Goal: Task Accomplishment & Management: Complete application form

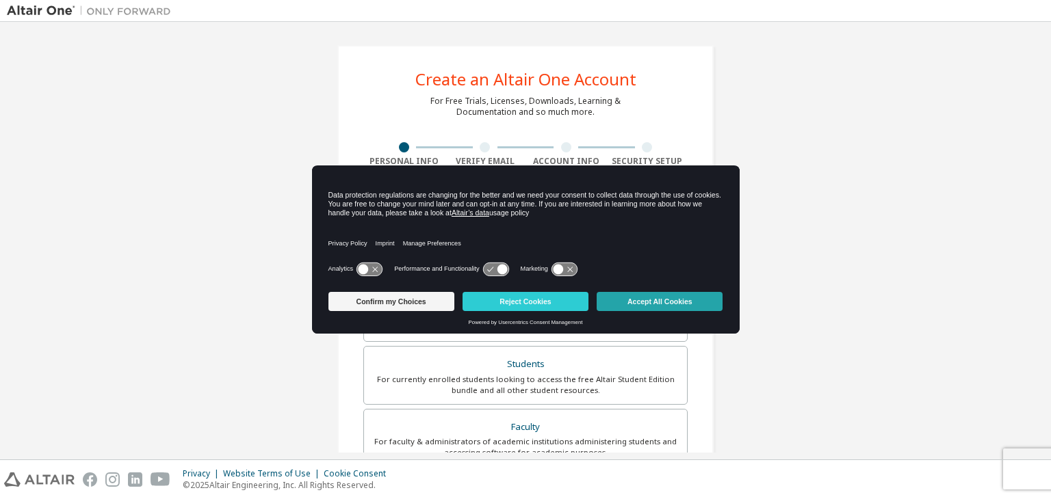
click at [622, 300] on button "Accept All Cookies" at bounding box center [659, 301] width 126 height 19
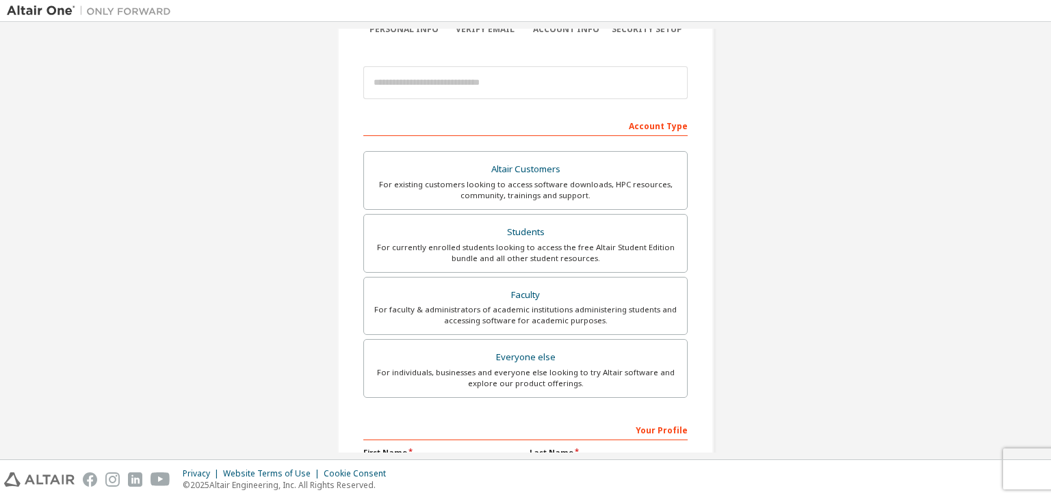
scroll to position [137, 0]
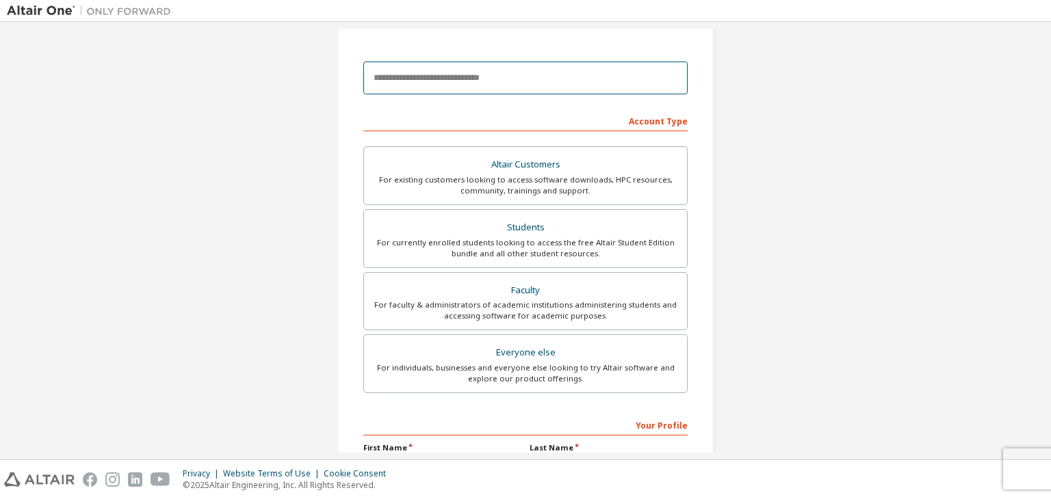
click at [504, 80] on input "email" at bounding box center [525, 78] width 324 height 33
type input "**********"
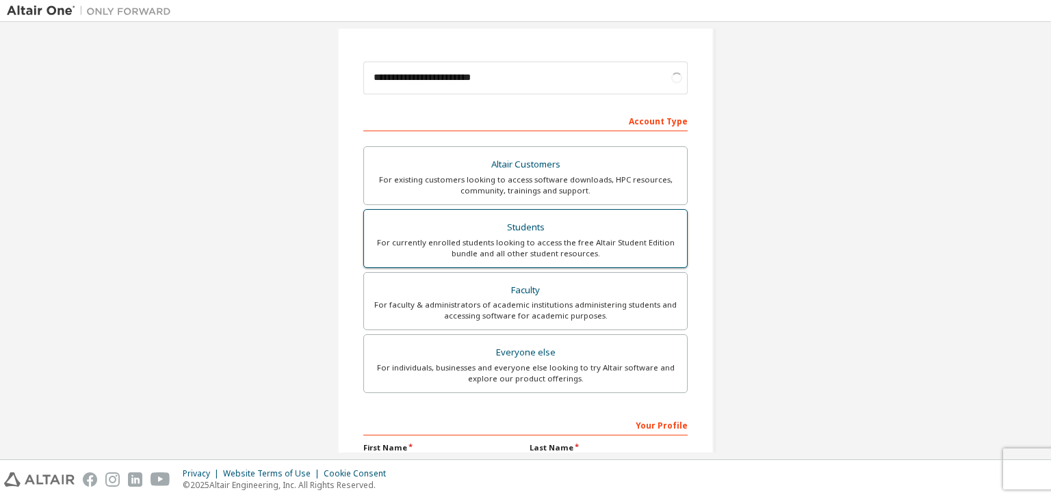
click at [511, 237] on div "For currently enrolled students looking to access the free Altair Student Editi…" at bounding box center [525, 248] width 306 height 22
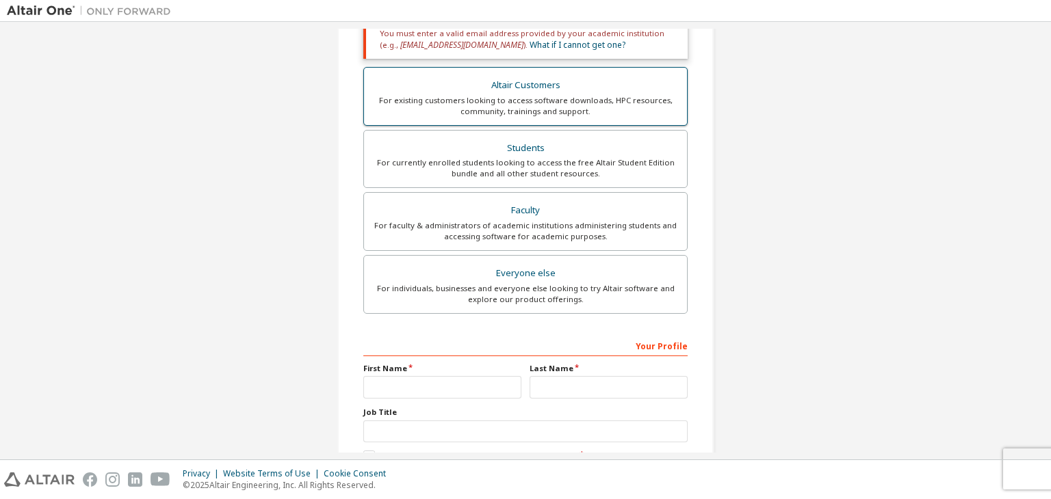
scroll to position [274, 0]
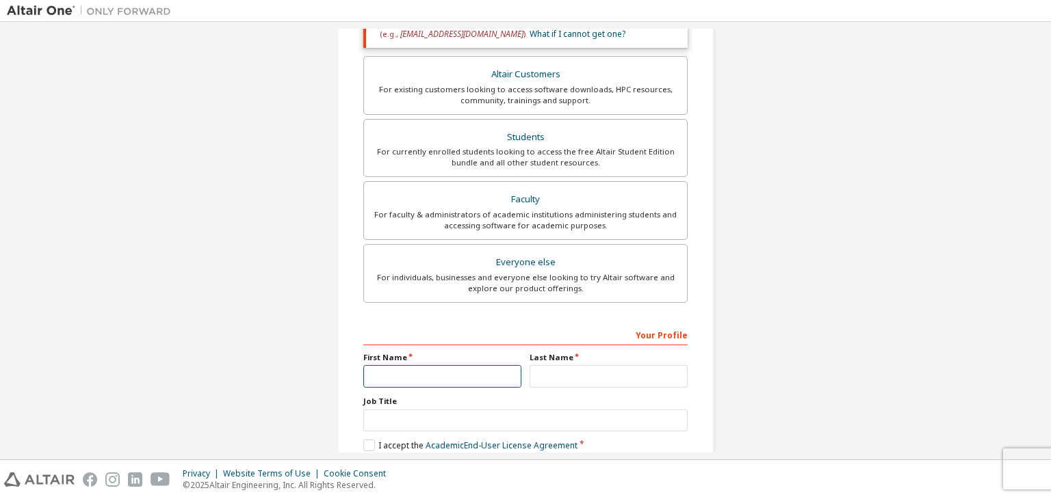
click at [457, 369] on input "text" at bounding box center [442, 376] width 158 height 23
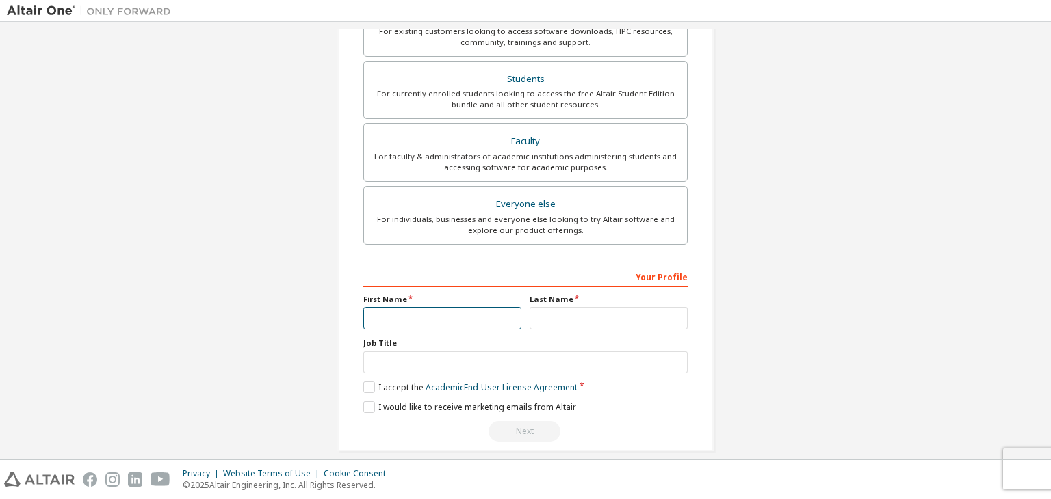
scroll to position [345, 0]
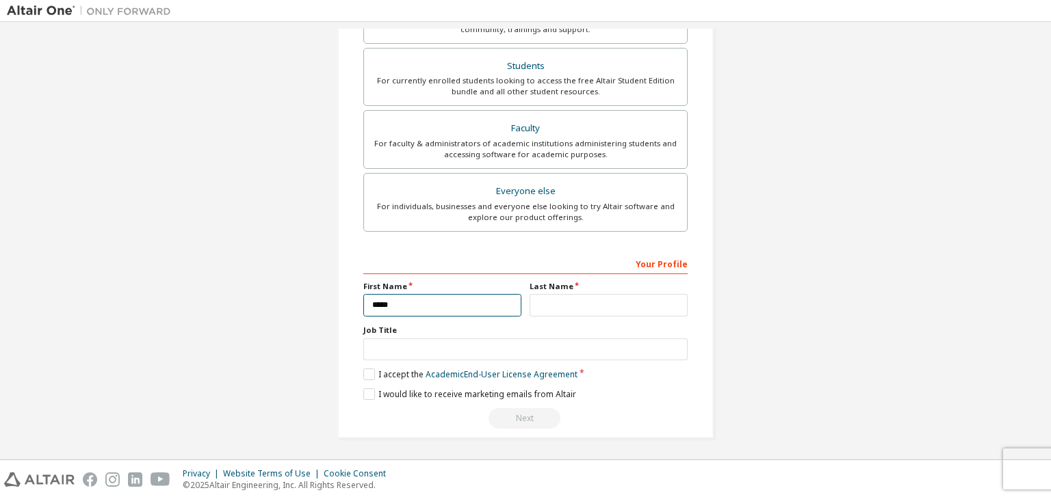
type input "*****"
click at [609, 313] on input "text" at bounding box center [608, 305] width 158 height 23
type input "******"
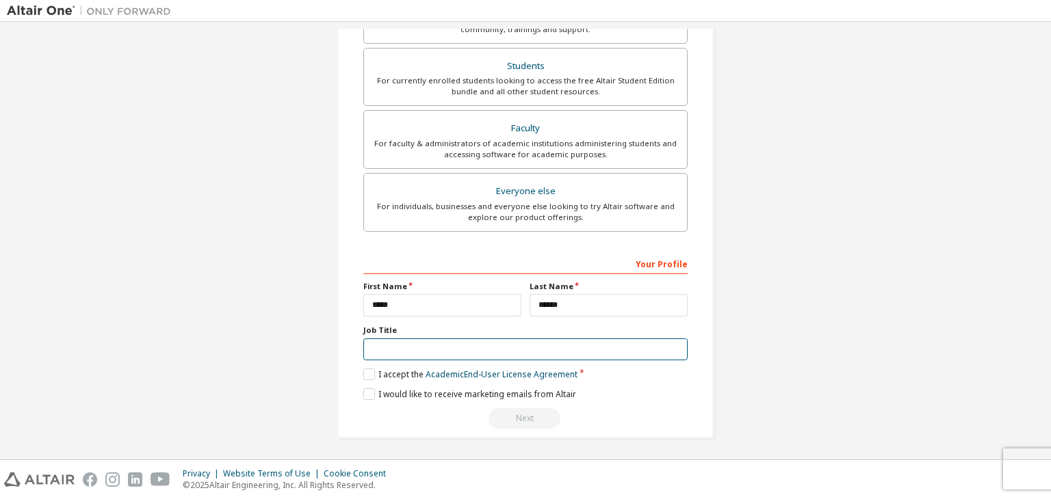
click at [492, 354] on input "text" at bounding box center [525, 350] width 324 height 23
type input "*******"
click at [373, 375] on label "I accept the Academic End-User License Agreement" at bounding box center [470, 375] width 214 height 12
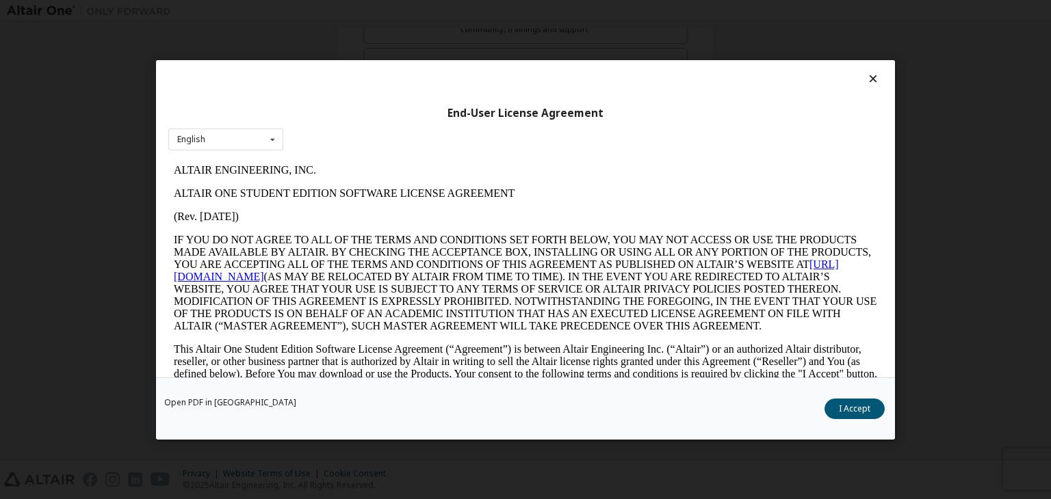
scroll to position [0, 0]
click at [860, 414] on button "I Accept" at bounding box center [854, 409] width 60 height 21
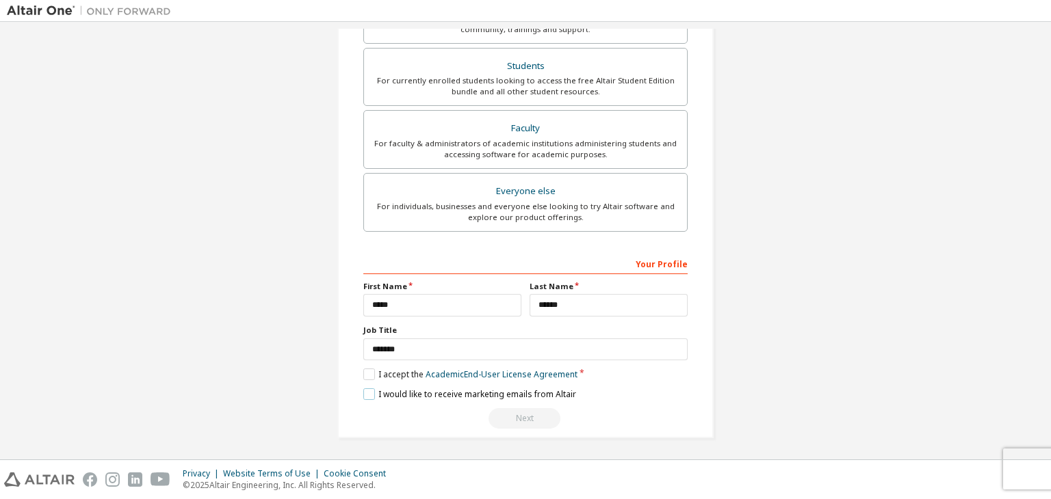
click at [365, 391] on label "I would like to receive marketing emails from Altair" at bounding box center [469, 394] width 213 height 12
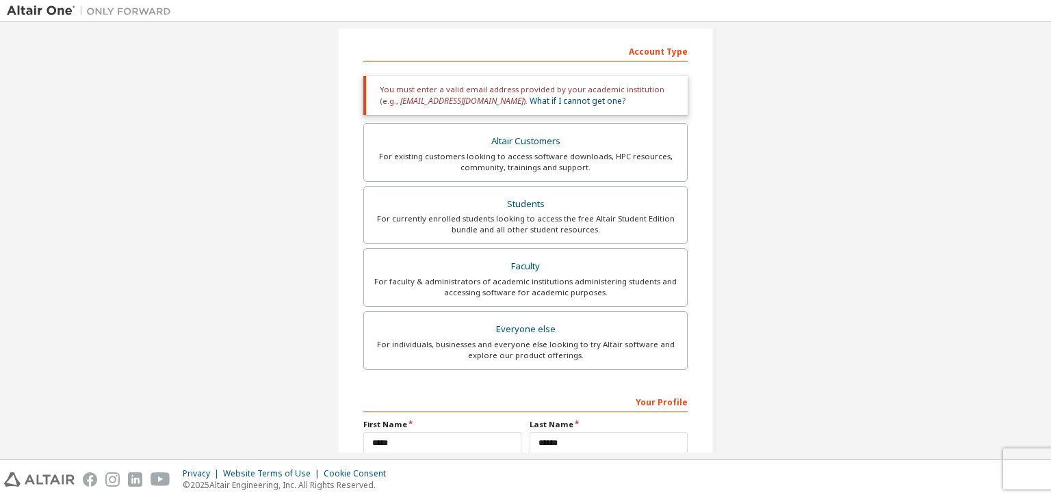
scroll to position [208, 0]
click at [603, 395] on div "Your Profile" at bounding box center [525, 400] width 324 height 22
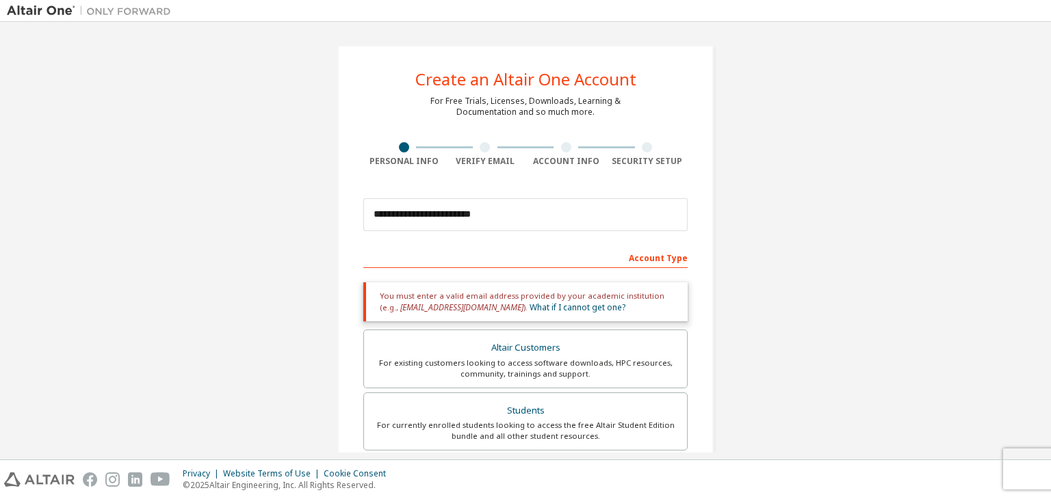
scroll to position [0, 0]
click at [604, 216] on input "**********" at bounding box center [525, 214] width 324 height 33
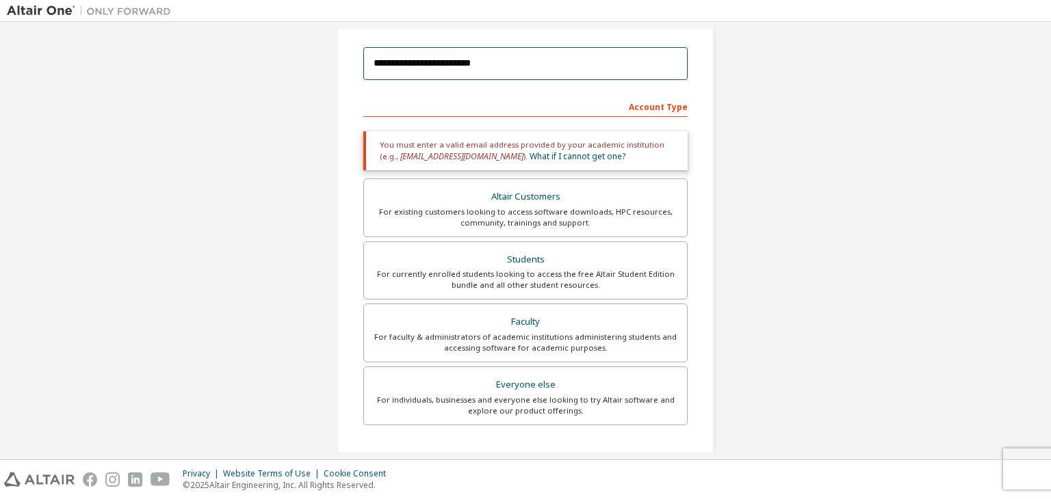
scroll to position [137, 0]
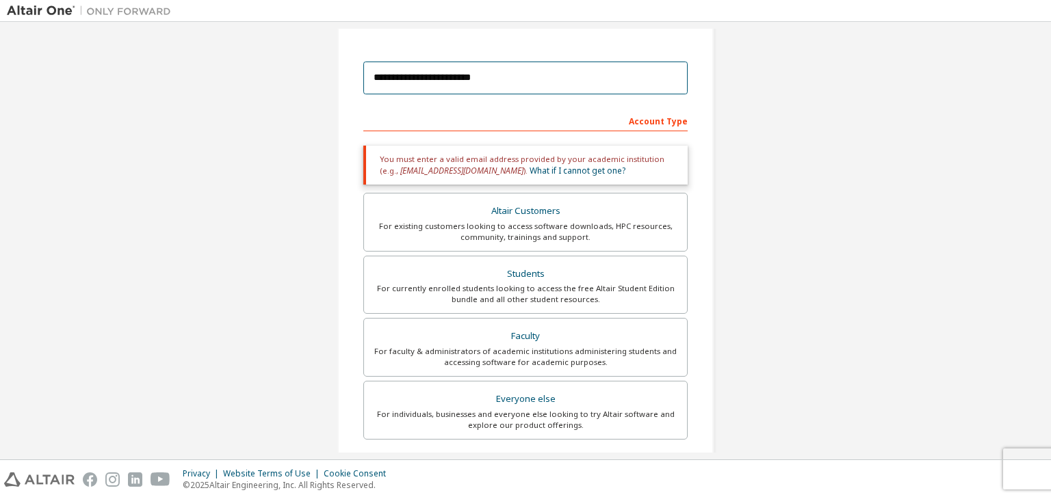
click at [596, 87] on input "**********" at bounding box center [525, 78] width 324 height 33
click at [564, 75] on input "**********" at bounding box center [525, 78] width 324 height 33
click at [648, 122] on div "Account Type" at bounding box center [525, 120] width 324 height 22
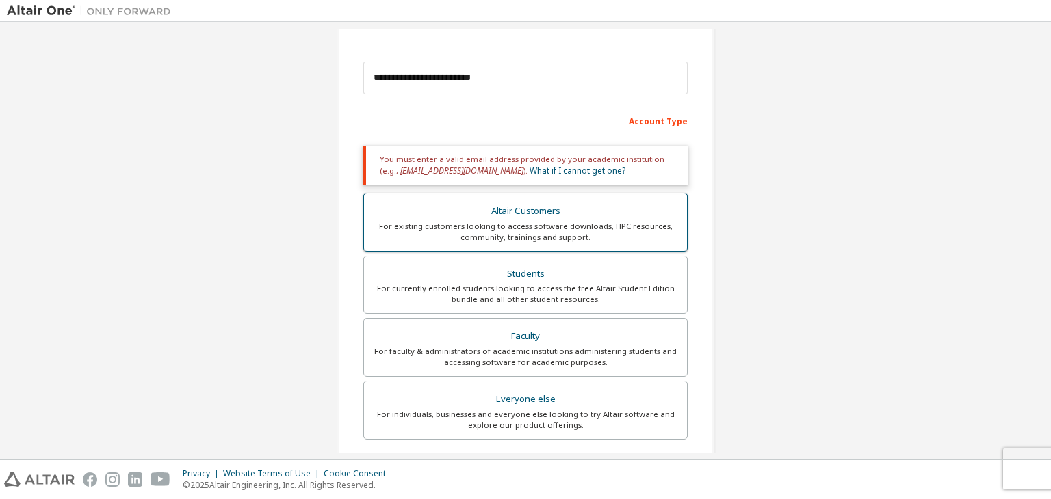
click at [591, 214] on div "Altair Customers" at bounding box center [525, 211] width 306 height 19
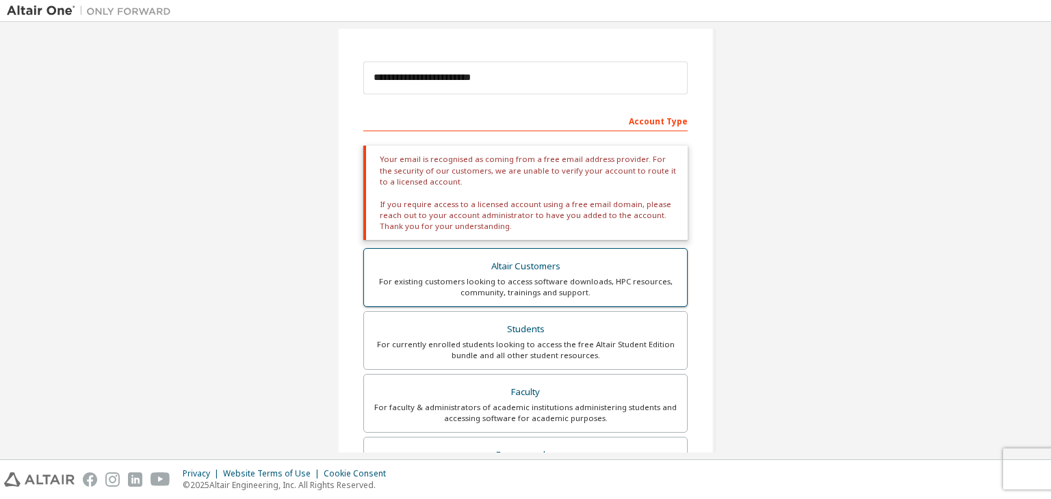
click at [587, 280] on div "For existing customers looking to access software downloads, HPC resources, com…" at bounding box center [525, 287] width 306 height 22
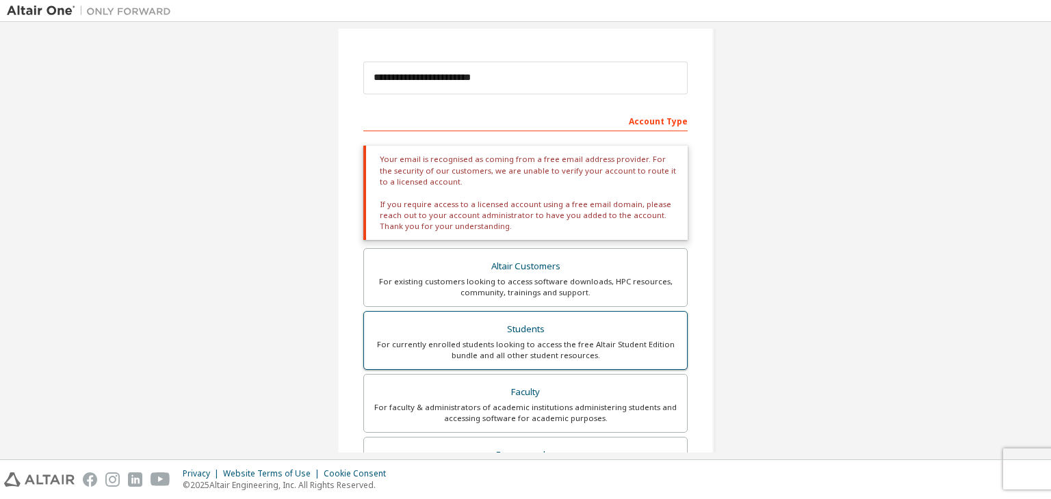
click at [594, 328] on div "Students" at bounding box center [525, 329] width 306 height 19
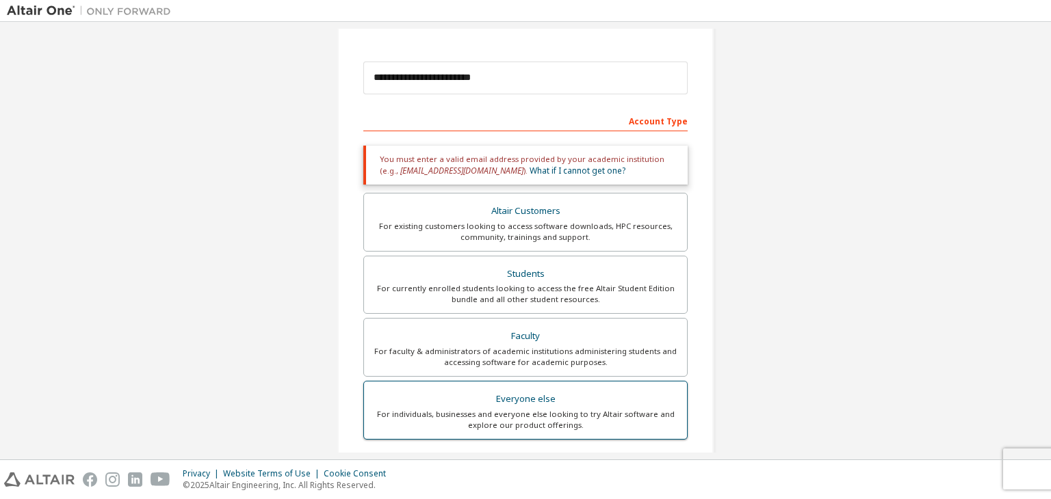
click at [590, 399] on div "Everyone else" at bounding box center [525, 399] width 306 height 19
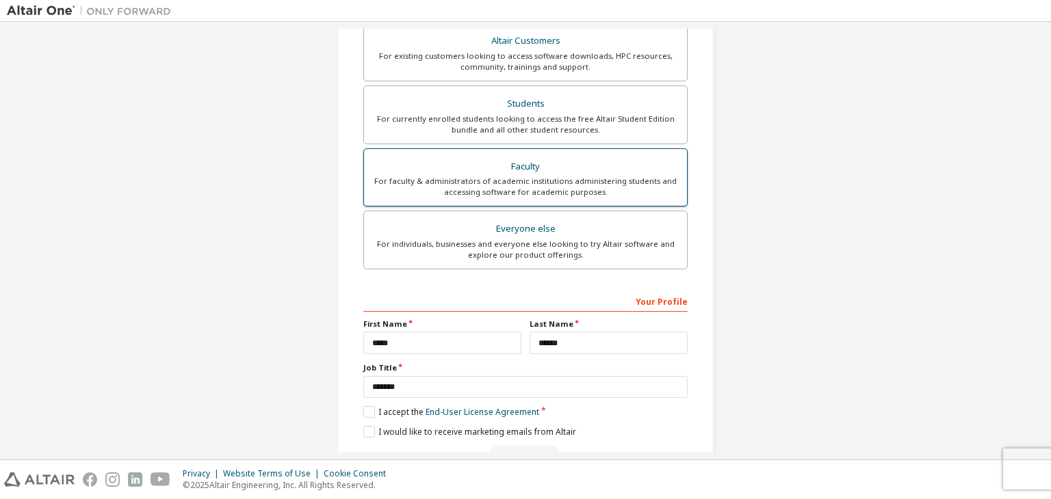
scroll to position [298, 0]
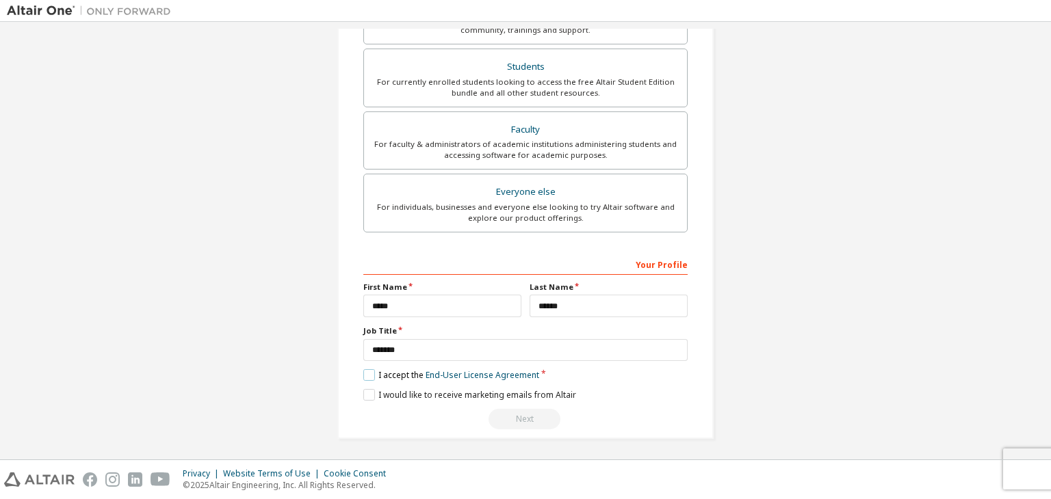
click at [364, 371] on label "I accept the End-User License Agreement" at bounding box center [451, 375] width 176 height 12
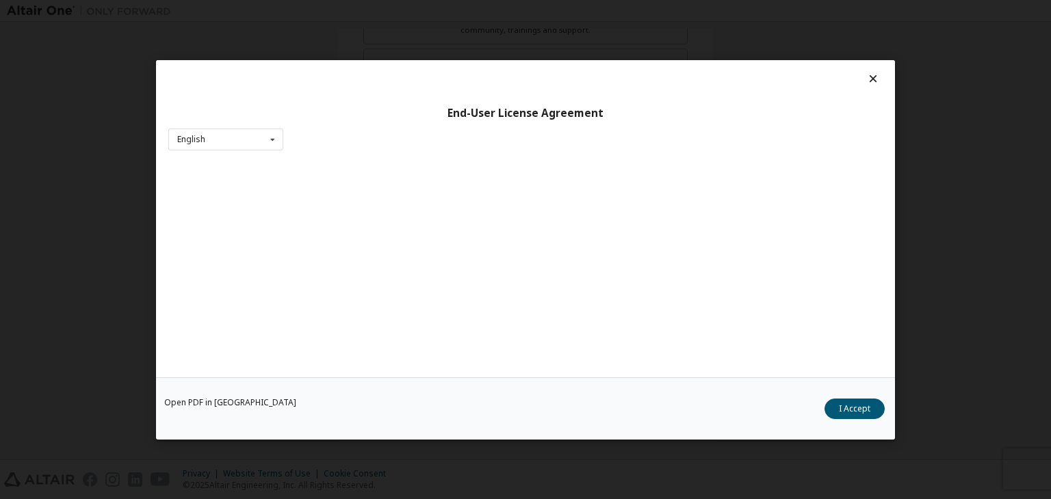
click at [823, 408] on div "Open PDF in New Tab I Accept" at bounding box center [525, 409] width 739 height 62
click at [839, 408] on button "I Accept" at bounding box center [854, 409] width 60 height 21
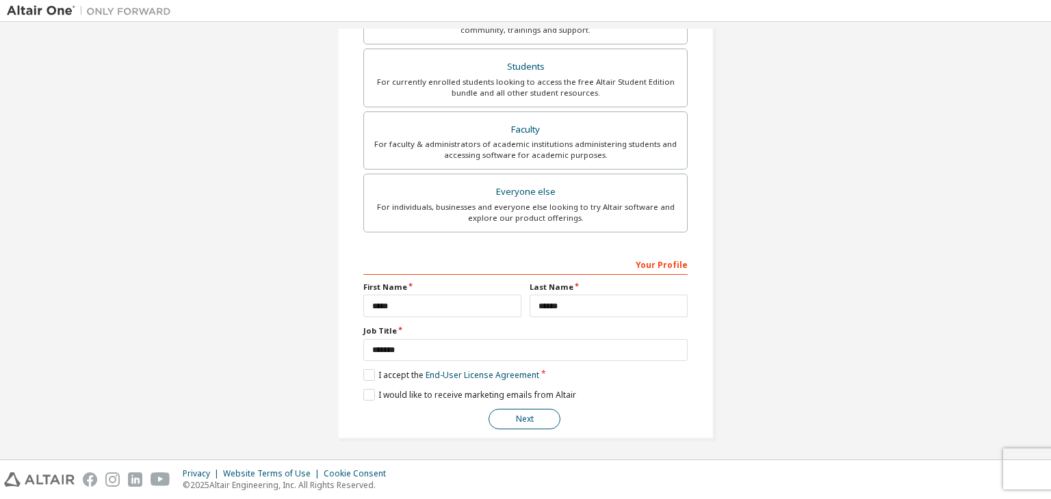
click at [523, 423] on button "Next" at bounding box center [524, 419] width 72 height 21
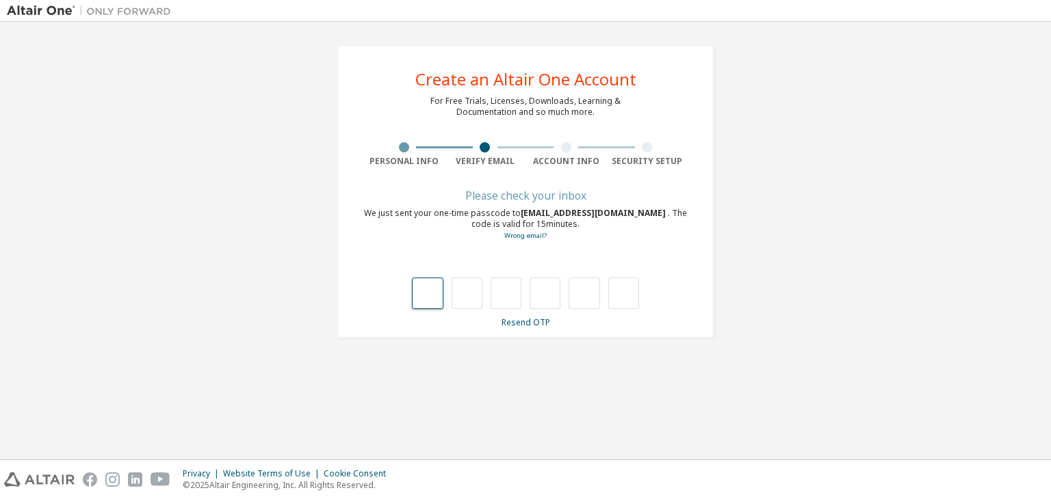
type input "*"
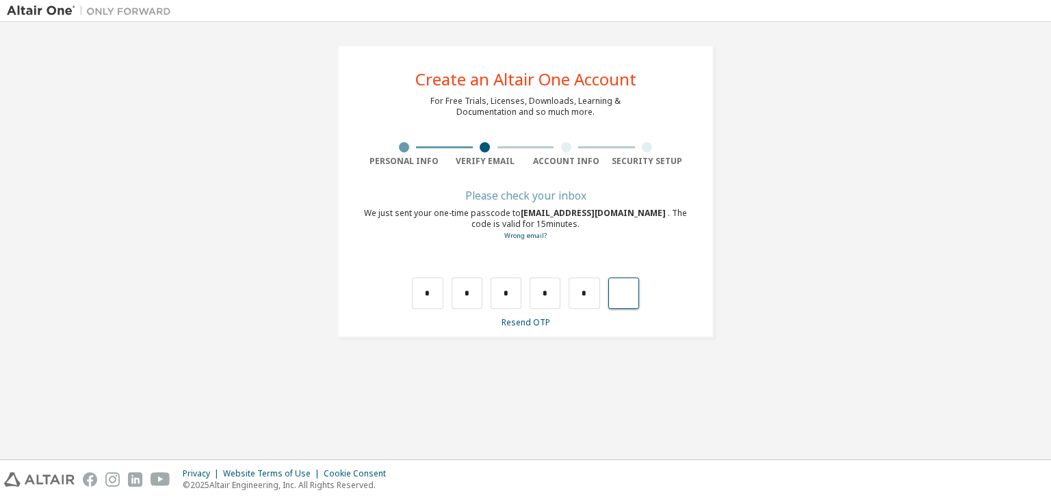
type input "*"
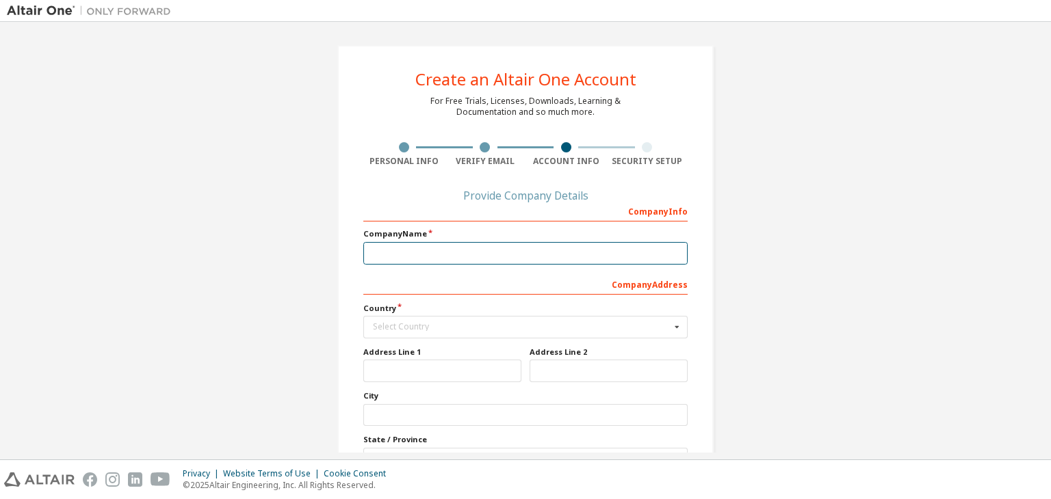
click at [493, 245] on input "text" at bounding box center [525, 253] width 324 height 23
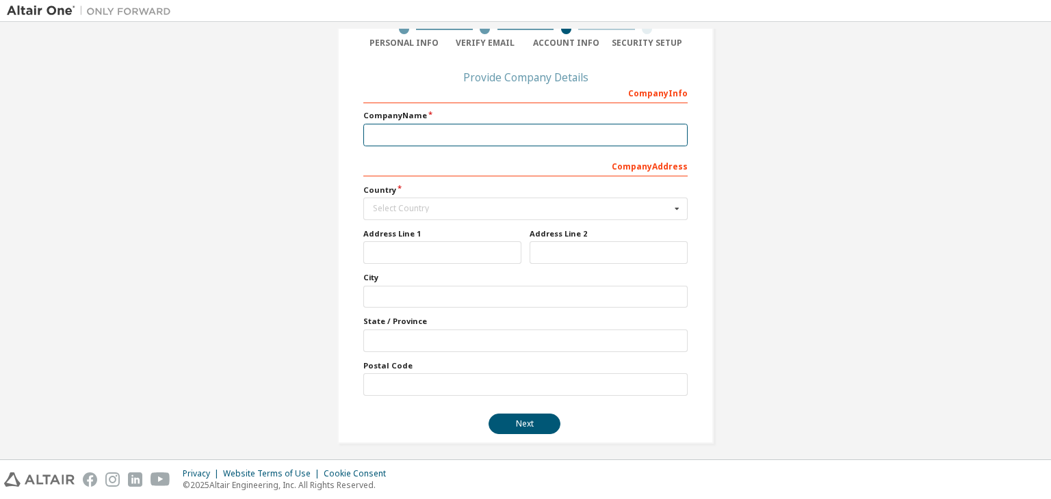
scroll to position [123, 0]
